Goal: Task Accomplishment & Management: Use online tool/utility

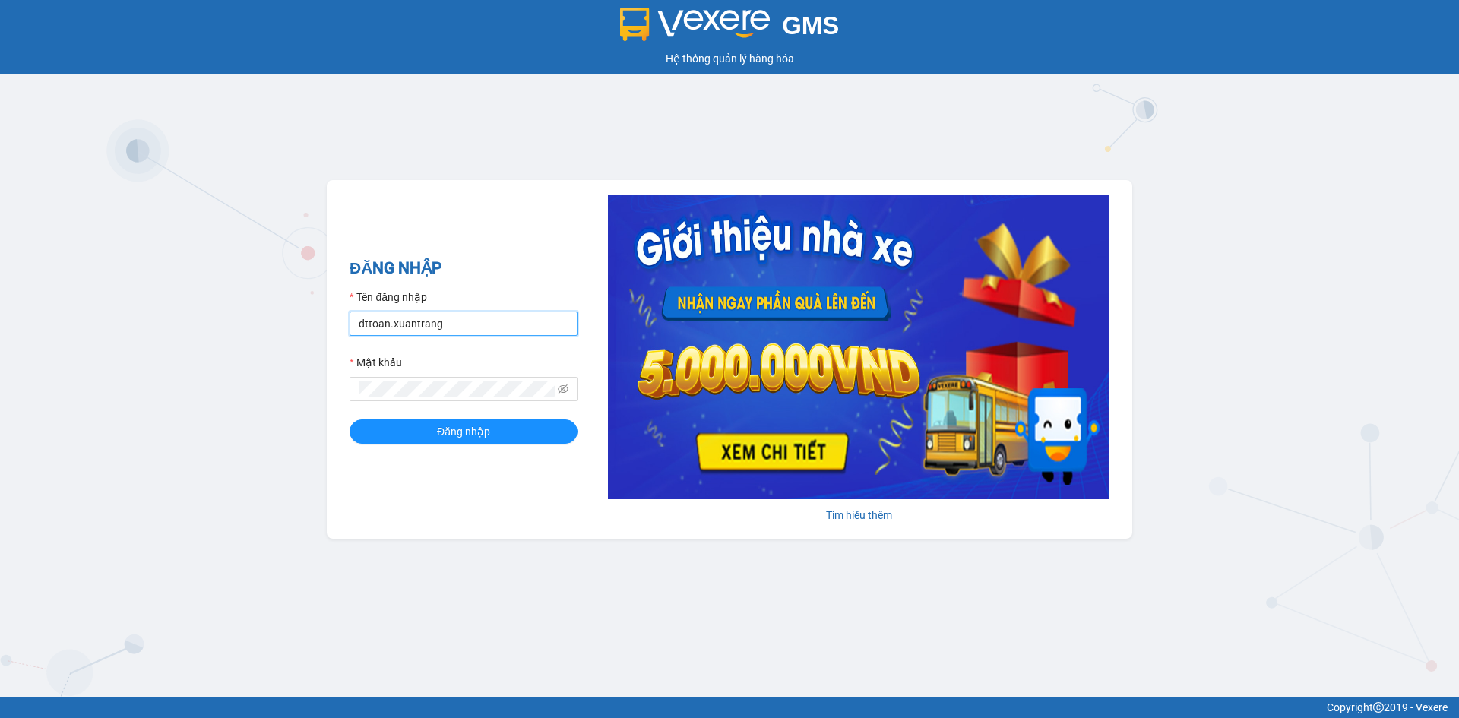
drag, startPoint x: 385, startPoint y: 326, endPoint x: 462, endPoint y: 329, distance: 76.8
click at [385, 326] on input "dttoan.xuantrang" at bounding box center [464, 324] width 228 height 24
type input "ndduc.xuantrang"
click at [350, 420] on button "Đăng nhập" at bounding box center [464, 432] width 228 height 24
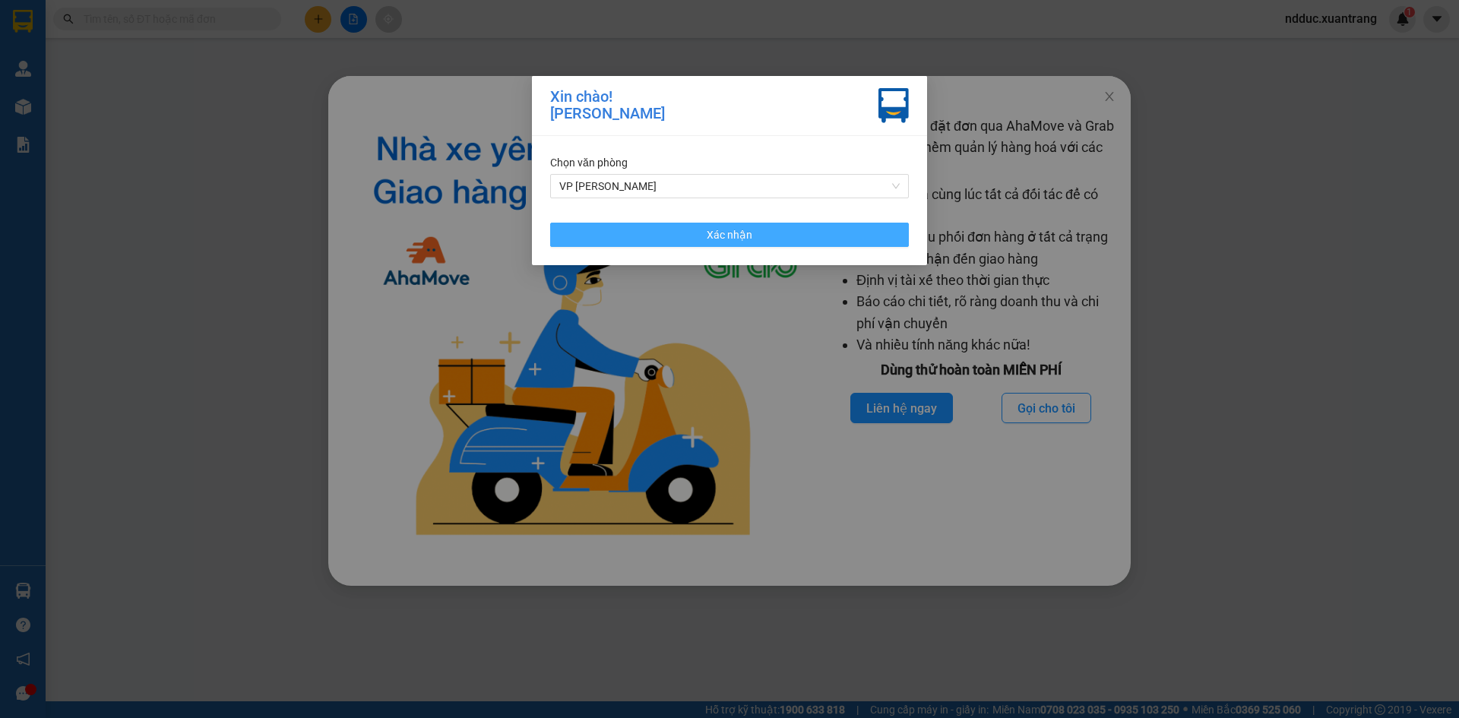
click at [740, 238] on span "Xác nhận" at bounding box center [730, 235] width 46 height 17
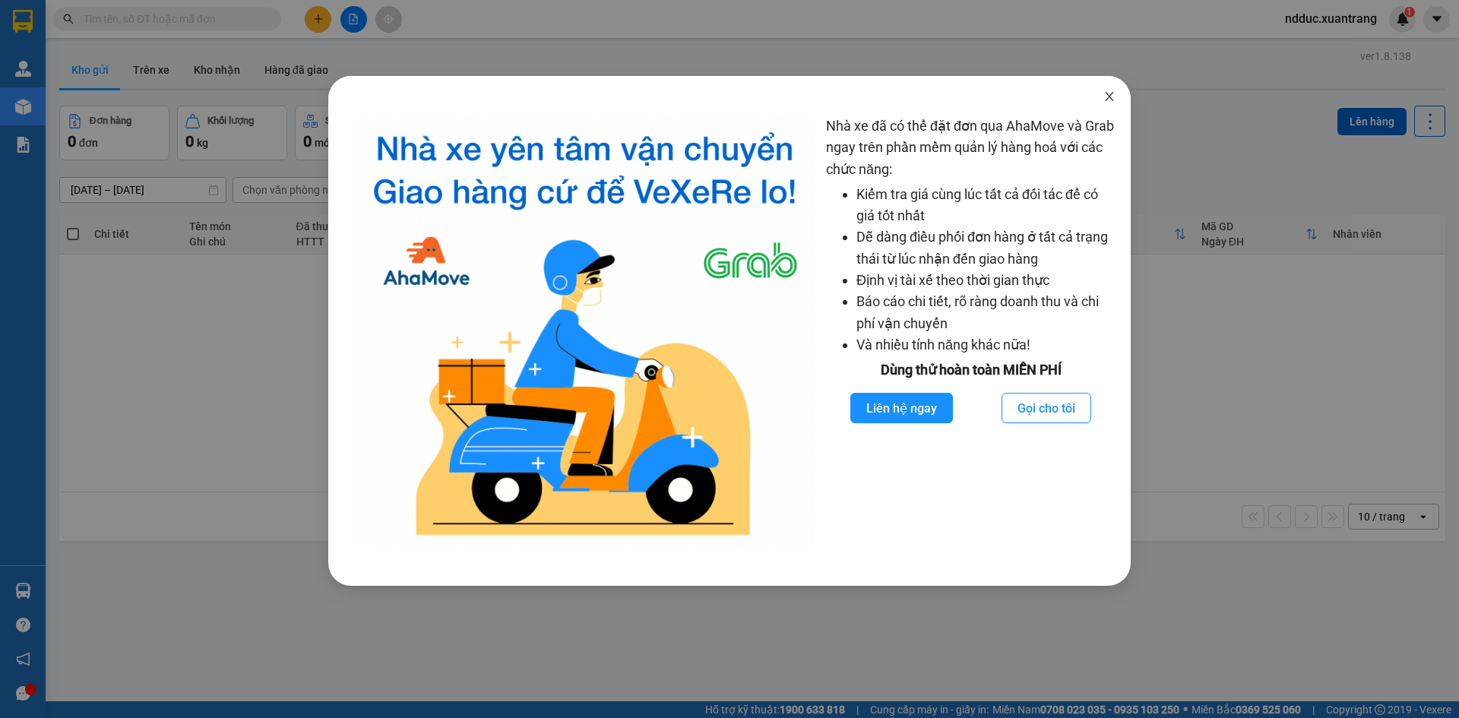
click at [1117, 97] on span "Close" at bounding box center [1109, 97] width 43 height 43
